Goal: Check status: Check status

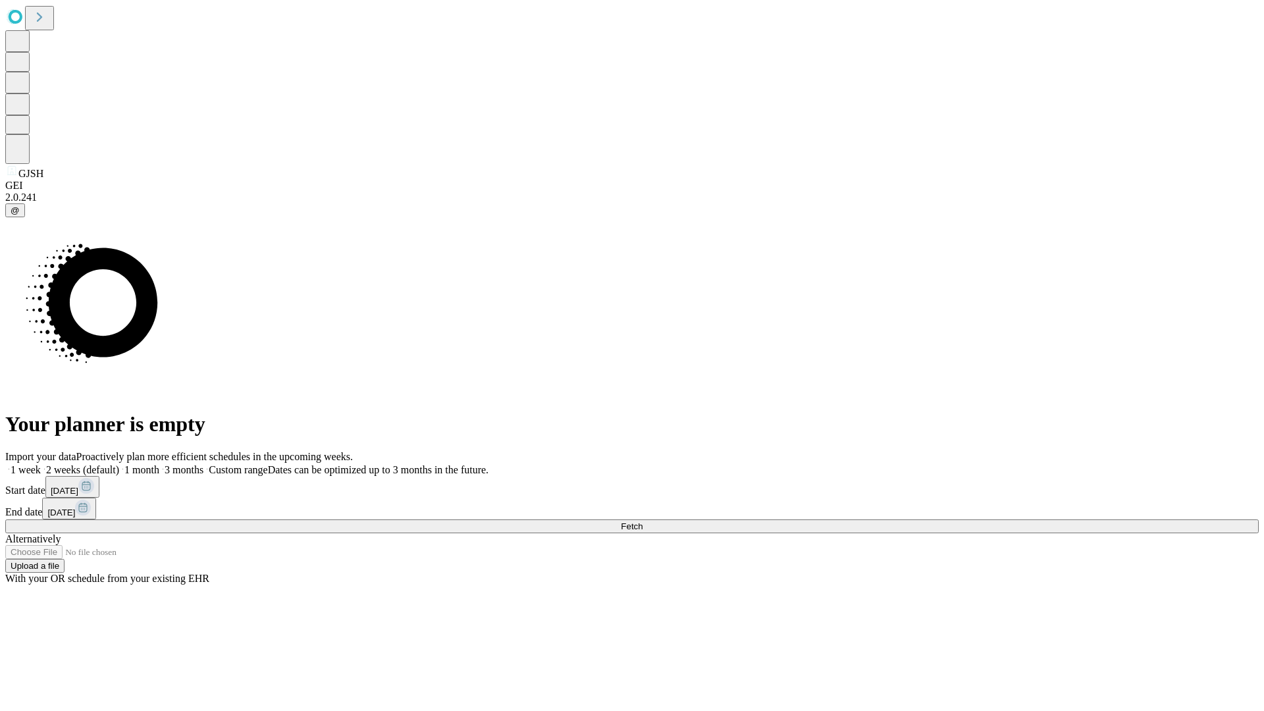
click at [642, 521] on span "Fetch" at bounding box center [632, 526] width 22 height 10
